Goal: Find specific page/section: Find specific page/section

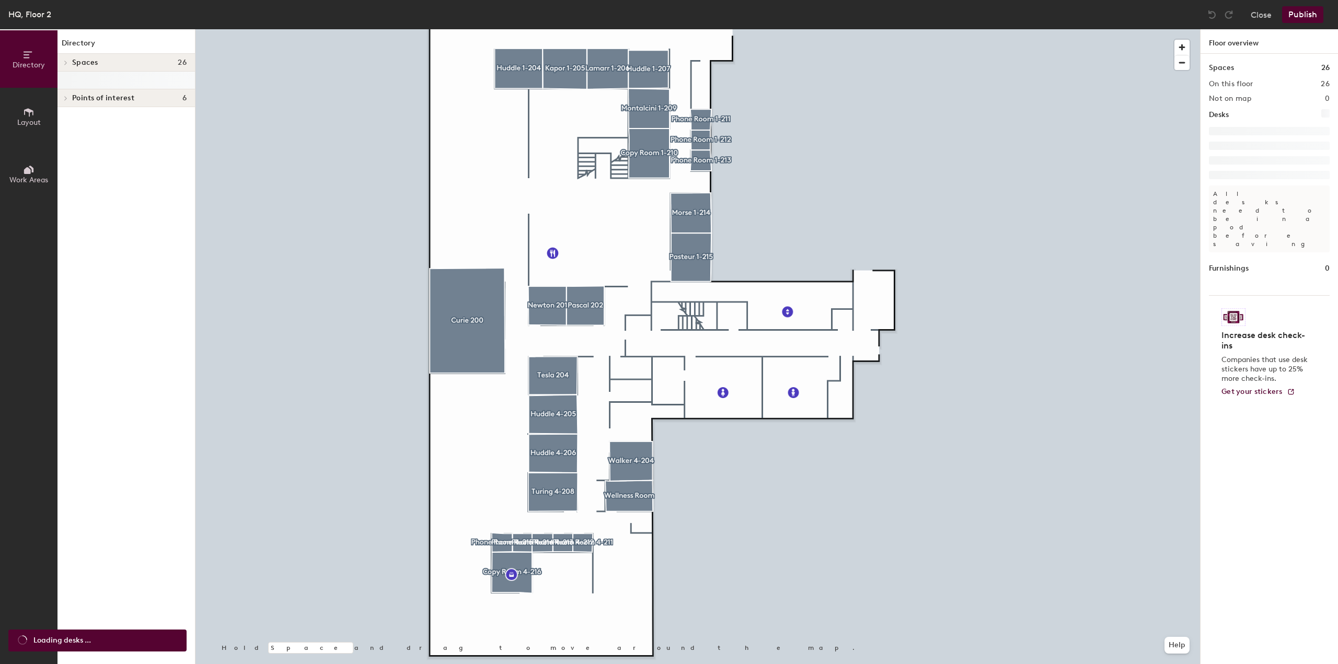
click at [491, 29] on div at bounding box center [697, 29] width 1004 height 0
click at [138, 77] on h4 "Desks 0" at bounding box center [129, 80] width 114 height 8
click at [91, 83] on span "Desks" at bounding box center [82, 80] width 20 height 8
click at [89, 61] on span "Spaces" at bounding box center [85, 63] width 26 height 8
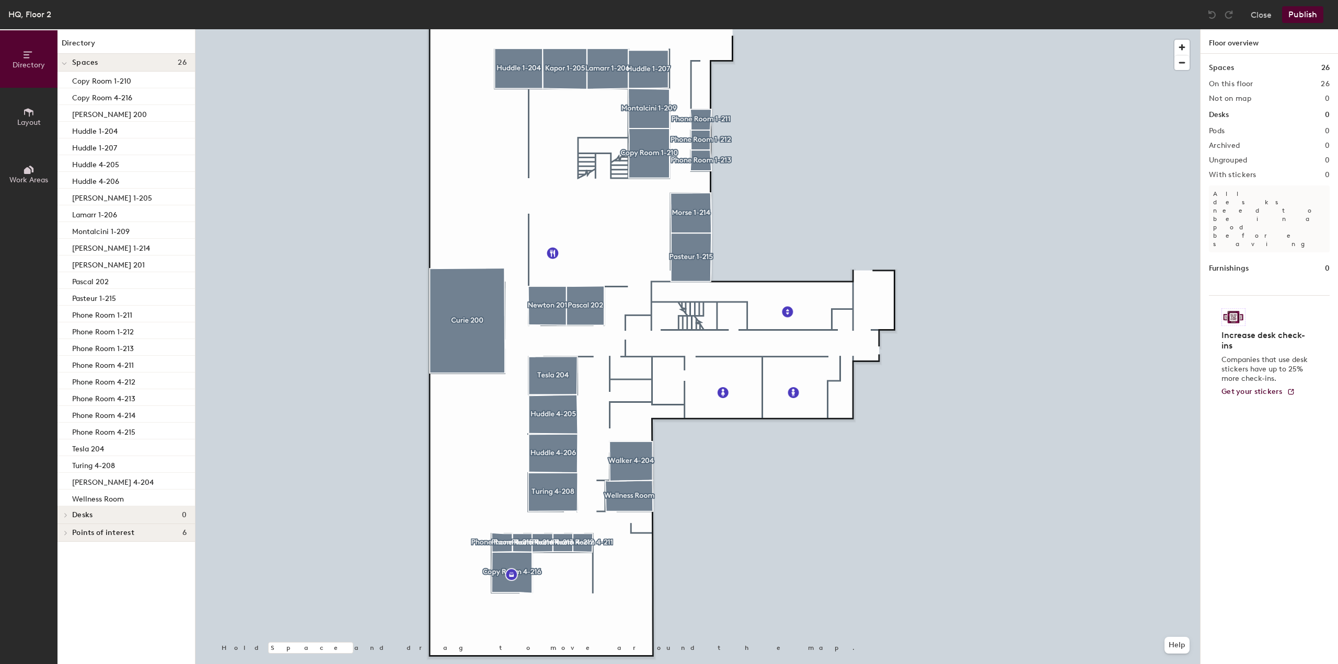
click at [89, 61] on span "Spaces" at bounding box center [85, 63] width 26 height 8
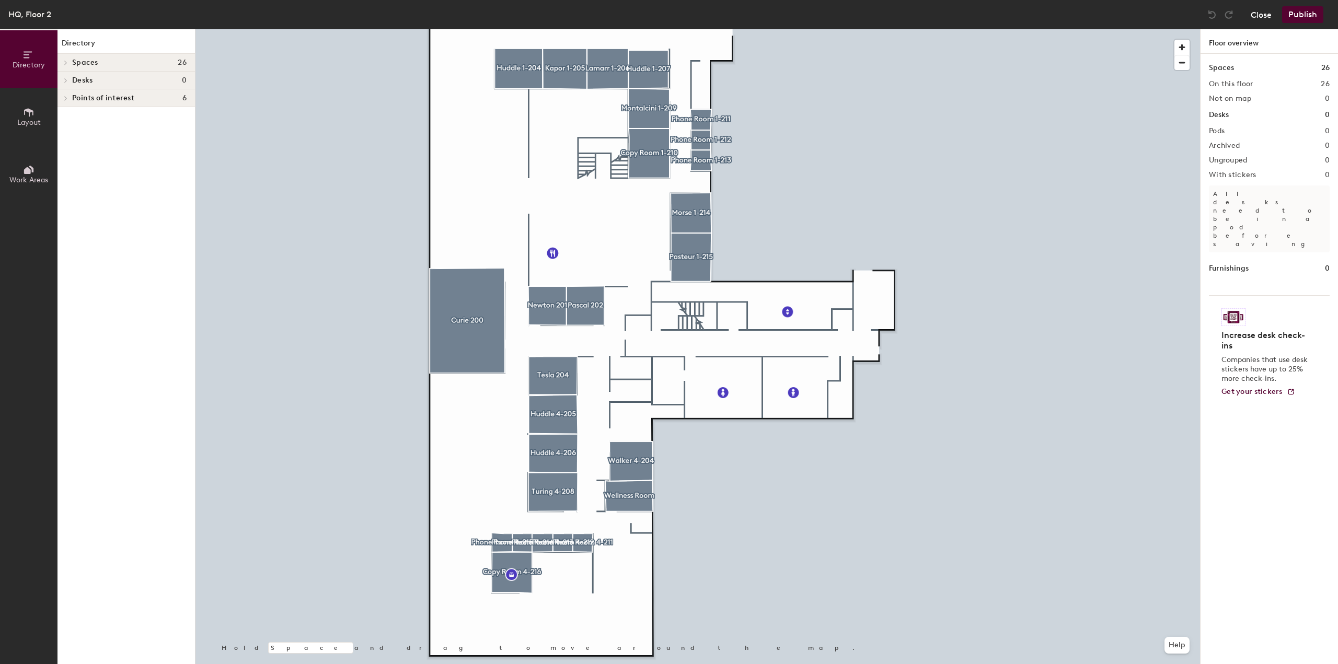
click at [1254, 18] on button "Close" at bounding box center [1261, 14] width 21 height 17
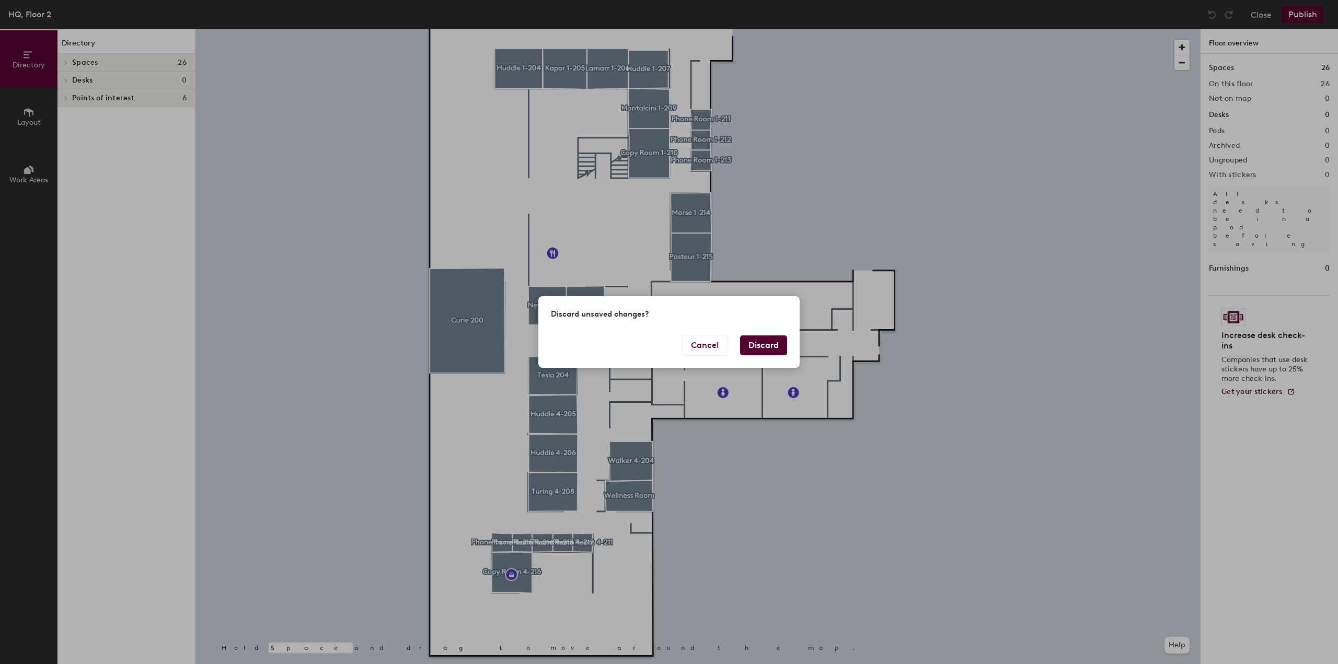
click at [773, 341] on button "Discard" at bounding box center [763, 346] width 47 height 20
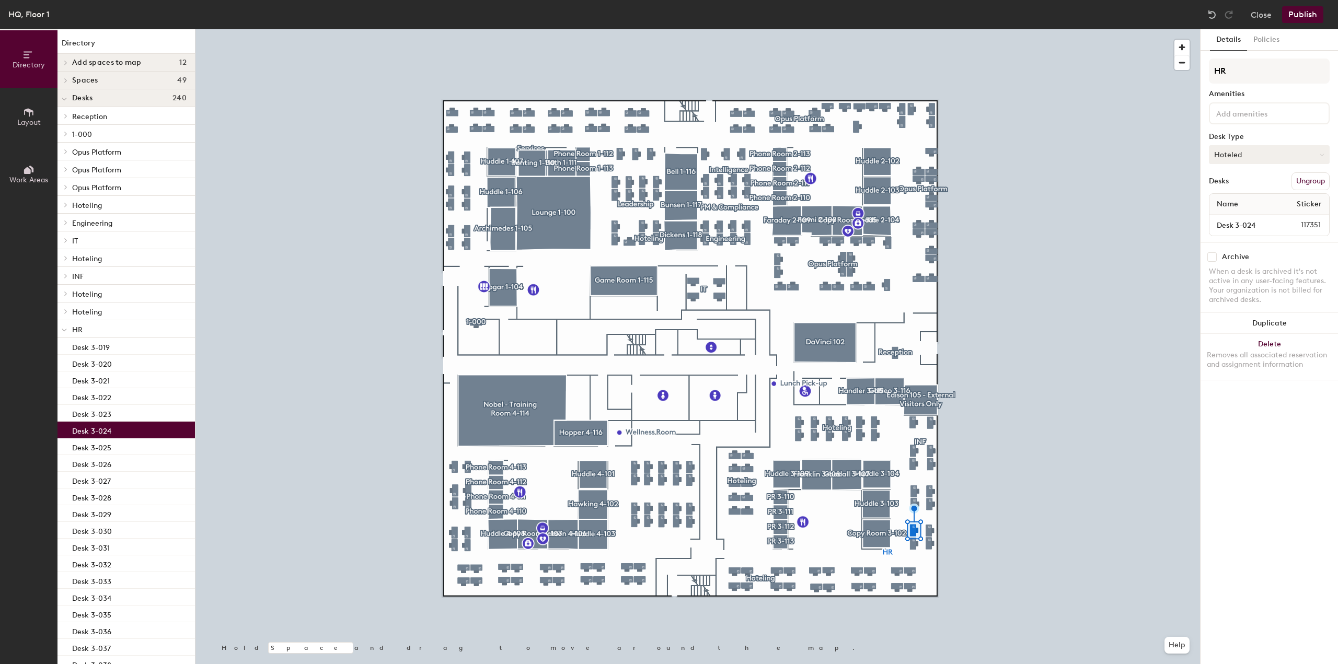
click at [1253, 149] on button "Hoteled" at bounding box center [1269, 154] width 121 height 19
click at [1246, 183] on div "Assigned" at bounding box center [1261, 187] width 105 height 16
click at [1253, 150] on button "Assigned" at bounding box center [1269, 154] width 121 height 19
